Goal: Book appointment/travel/reservation

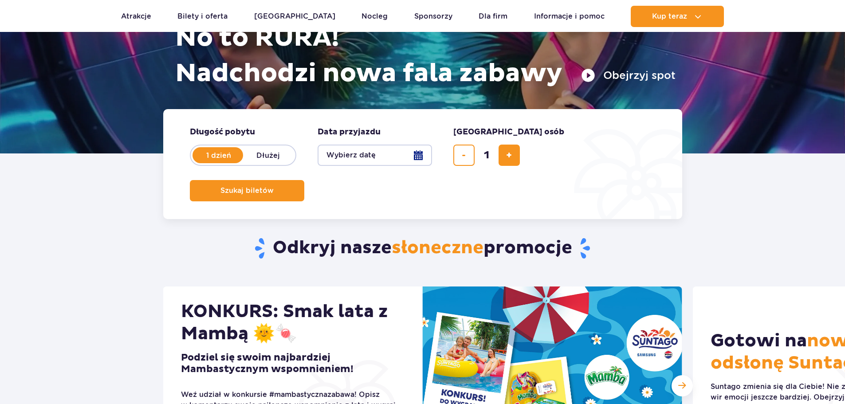
scroll to position [133, 0]
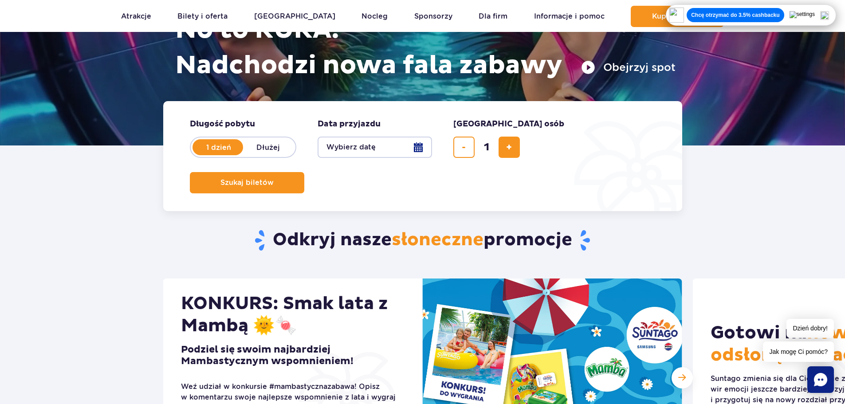
click at [368, 151] on button "Wybierz datę" at bounding box center [374, 147] width 114 height 21
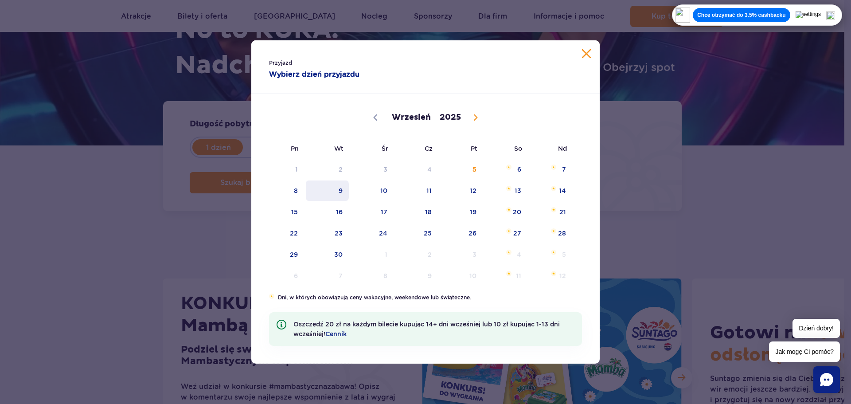
click at [342, 191] on span "9" at bounding box center [327, 190] width 45 height 20
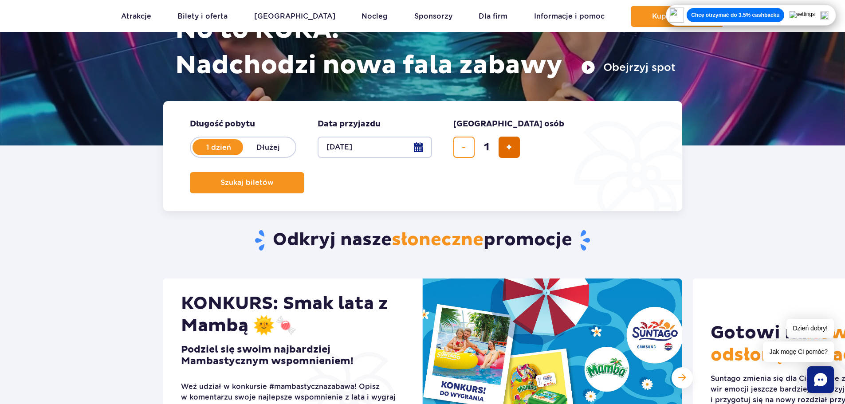
click at [510, 147] on span "dodaj bilet" at bounding box center [509, 147] width 6 height 0
type input "2"
click at [304, 172] on button "Szukaj biletów" at bounding box center [247, 182] width 114 height 21
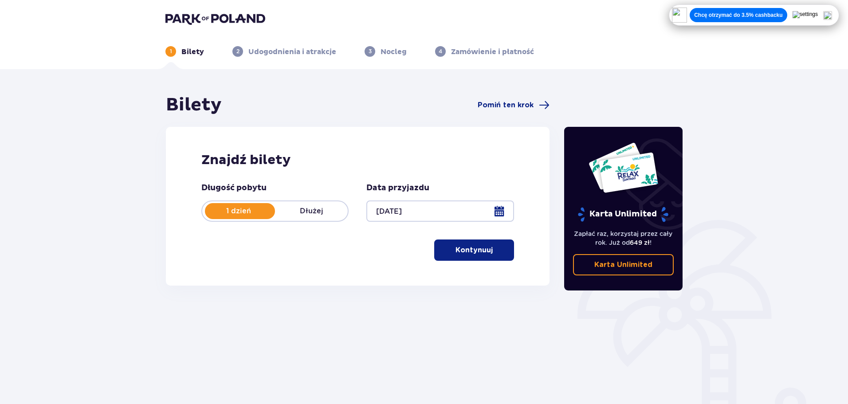
click at [465, 252] on p "Kontynuuj" at bounding box center [473, 250] width 37 height 10
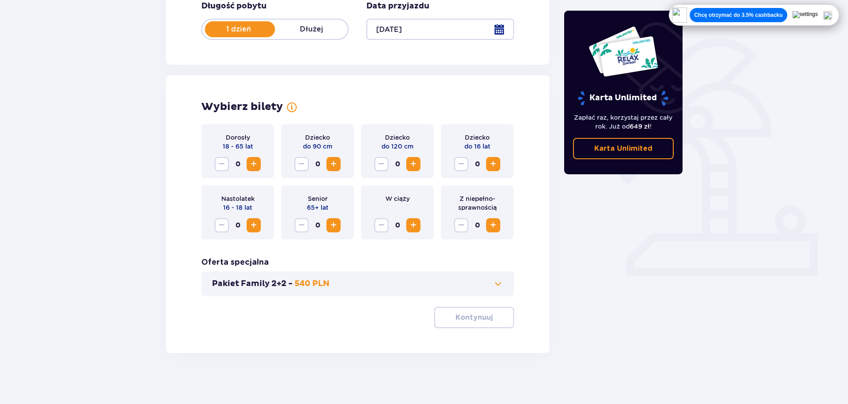
scroll to position [184, 0]
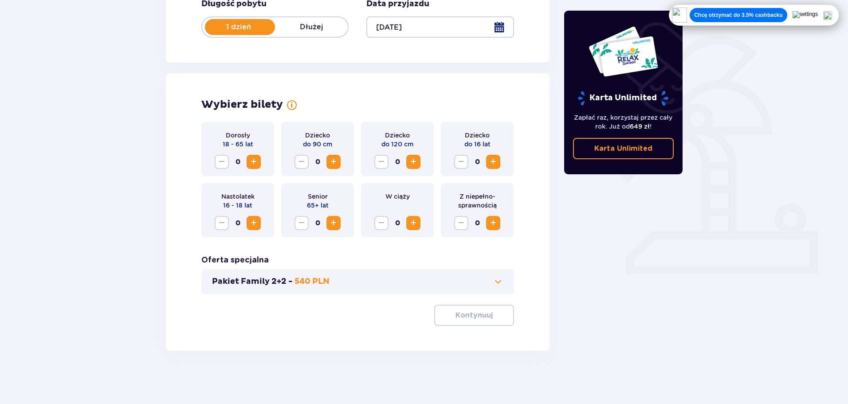
click at [407, 224] on button "Increase" at bounding box center [413, 223] width 14 height 14
click at [259, 161] on button "Increase" at bounding box center [253, 162] width 14 height 14
click at [381, 231] on div "W ciąży 1" at bounding box center [397, 210] width 73 height 54
click at [379, 226] on span "Decrease" at bounding box center [381, 223] width 11 height 11
click at [250, 163] on span "Increase" at bounding box center [253, 161] width 11 height 11
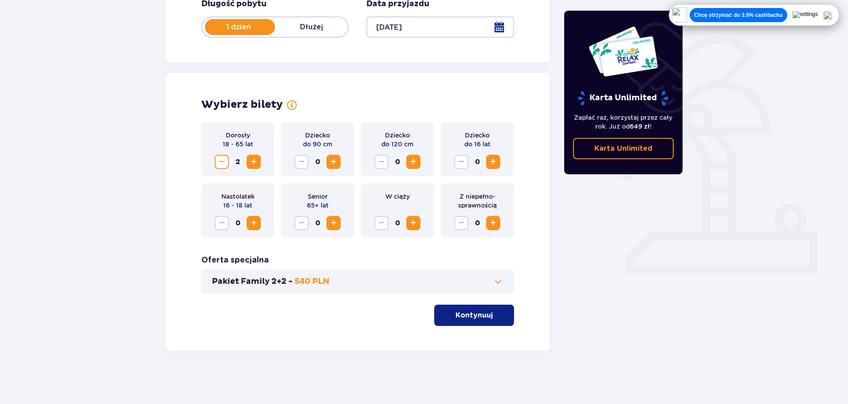
click at [444, 315] on button "Kontynuuj" at bounding box center [474, 315] width 80 height 21
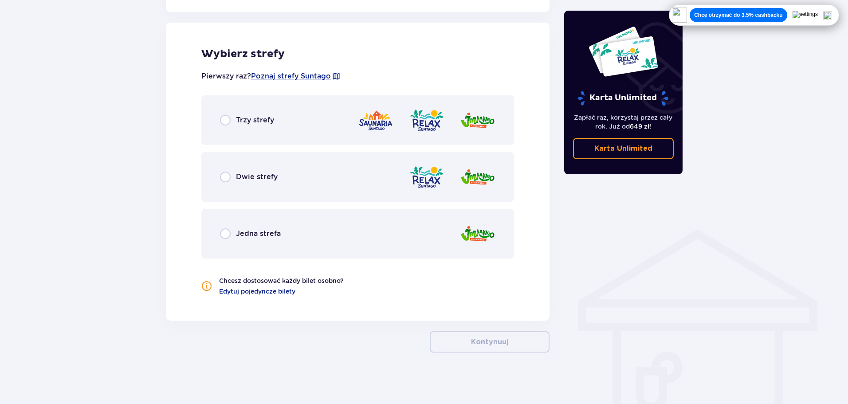
scroll to position [492, 0]
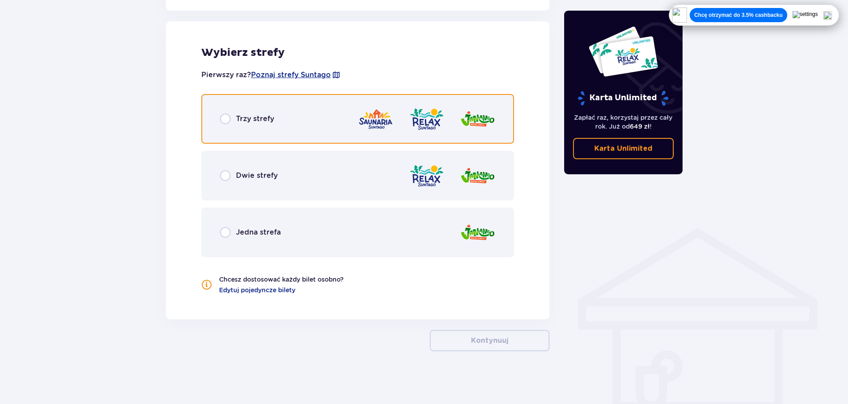
click at [223, 121] on input "radio" at bounding box center [225, 118] width 11 height 11
radio input "true"
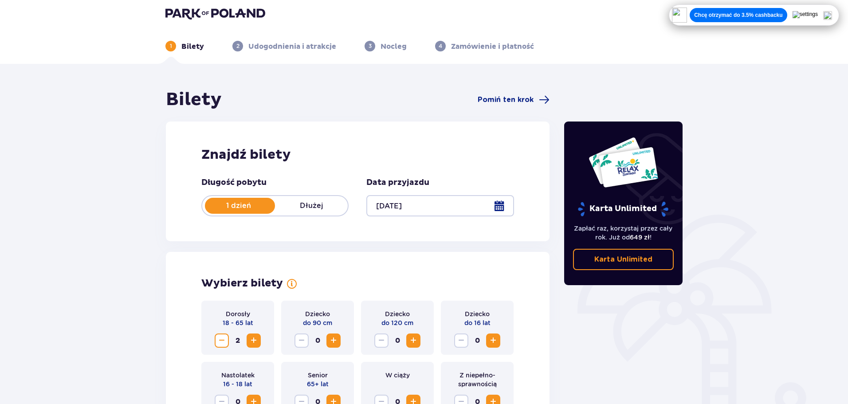
scroll to position [0, 0]
